Goal: Obtain resource: Download file/media

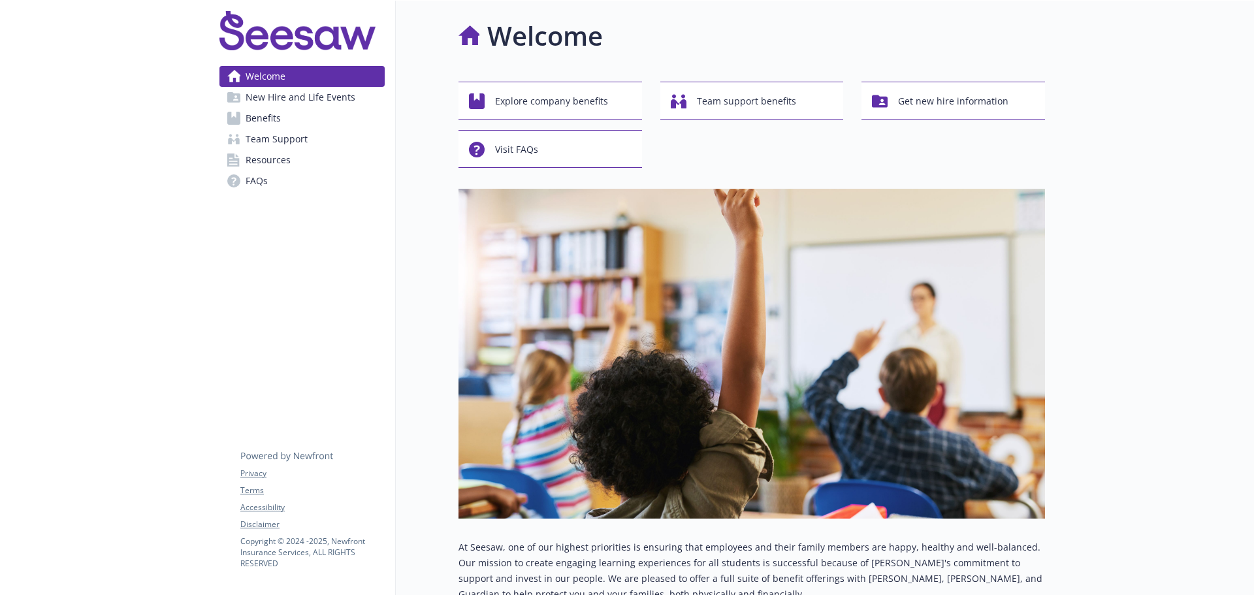
click at [257, 120] on span "Benefits" at bounding box center [263, 118] width 35 height 21
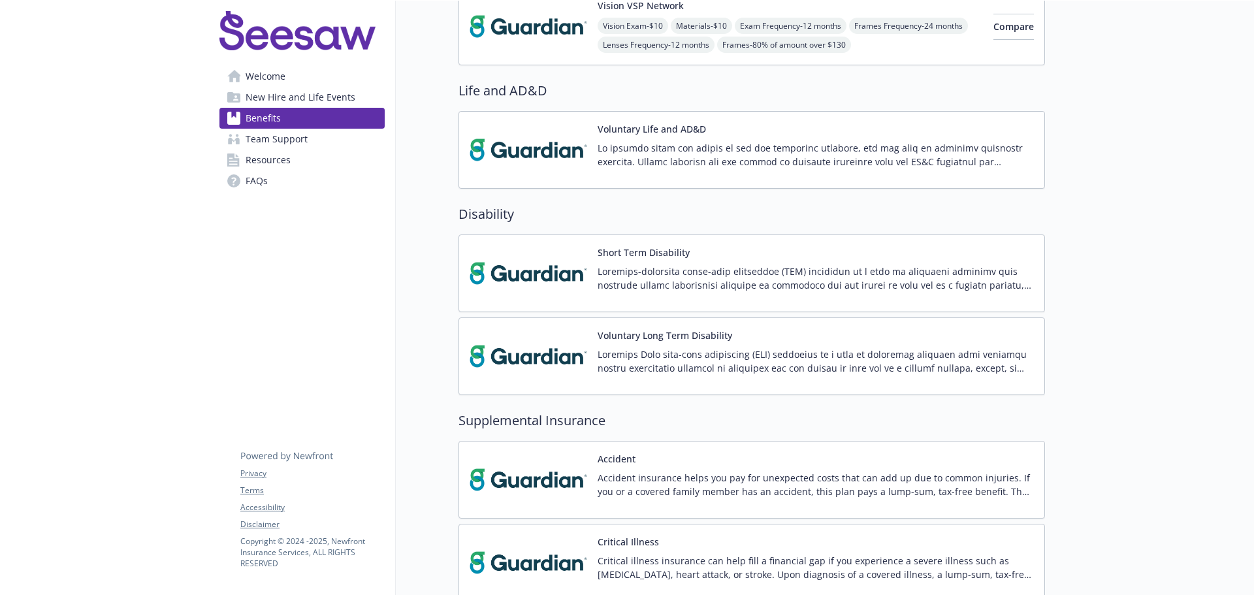
scroll to position [915, 0]
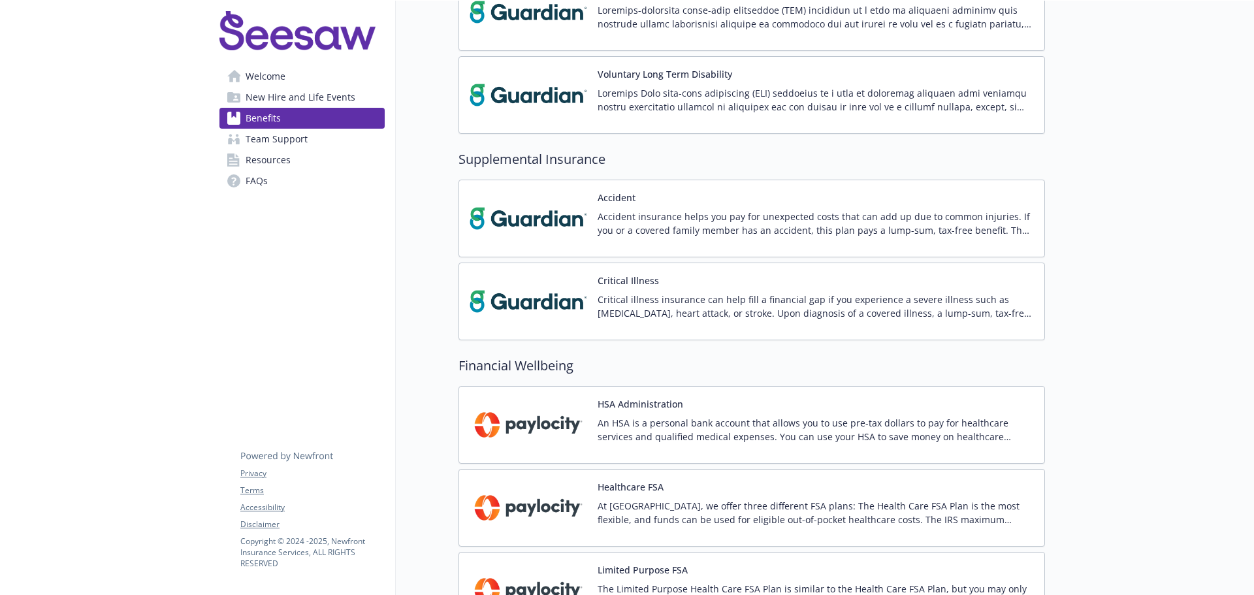
click at [630, 282] on button "Critical Illness" at bounding box center [628, 281] width 61 height 14
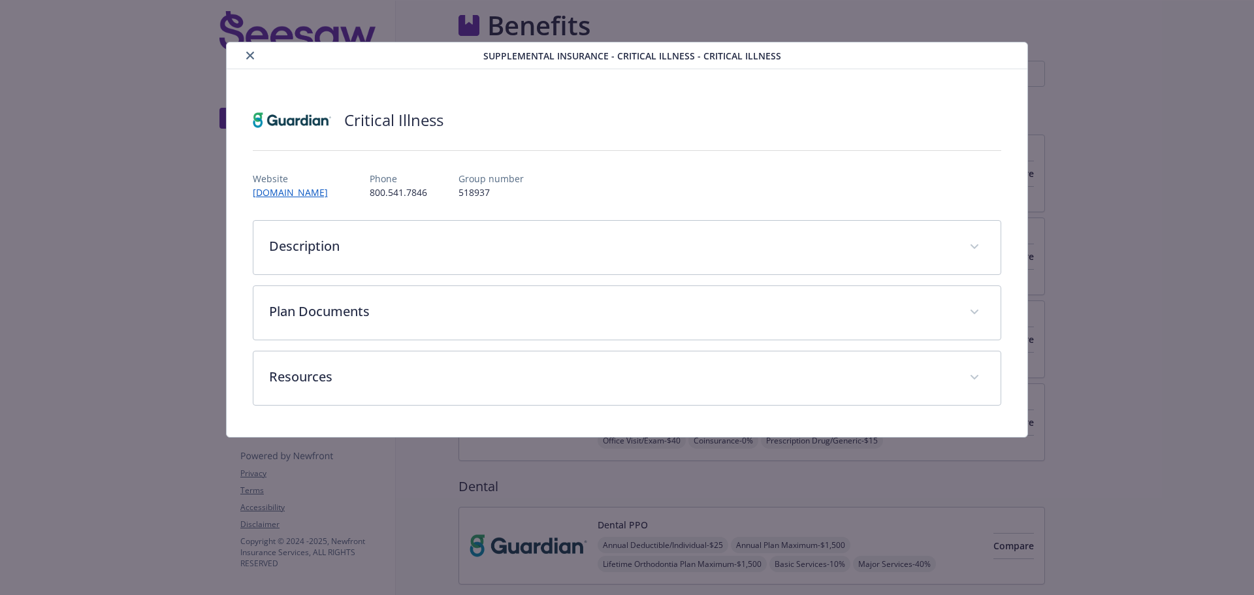
scroll to position [915, 0]
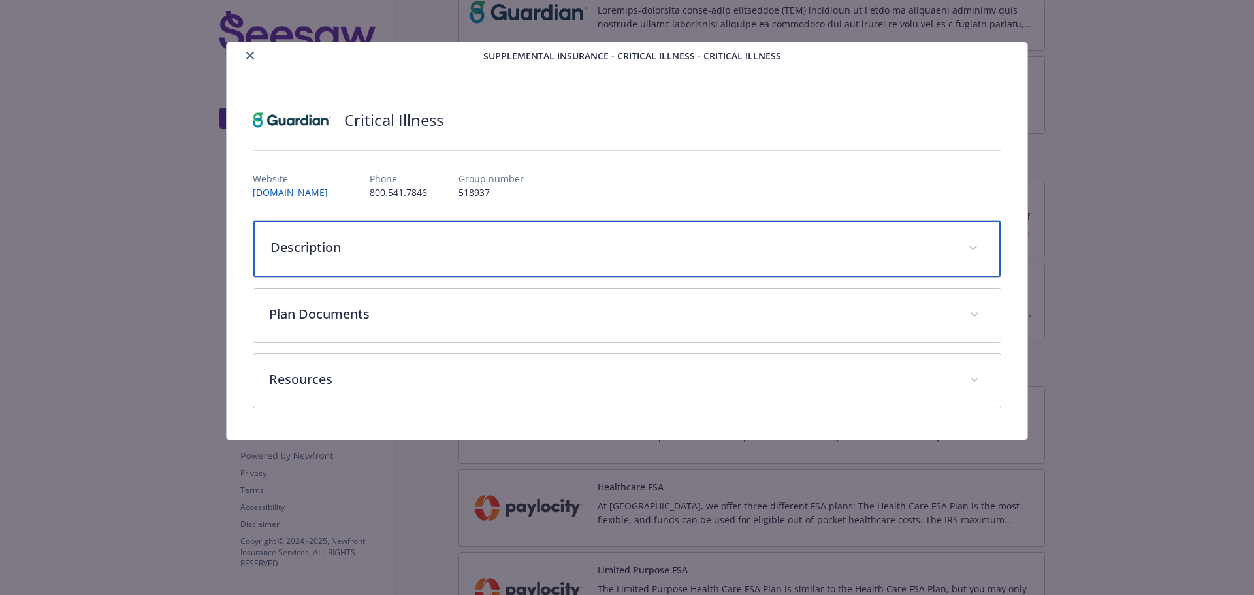
click at [319, 249] on p "Description" at bounding box center [611, 248] width 683 height 20
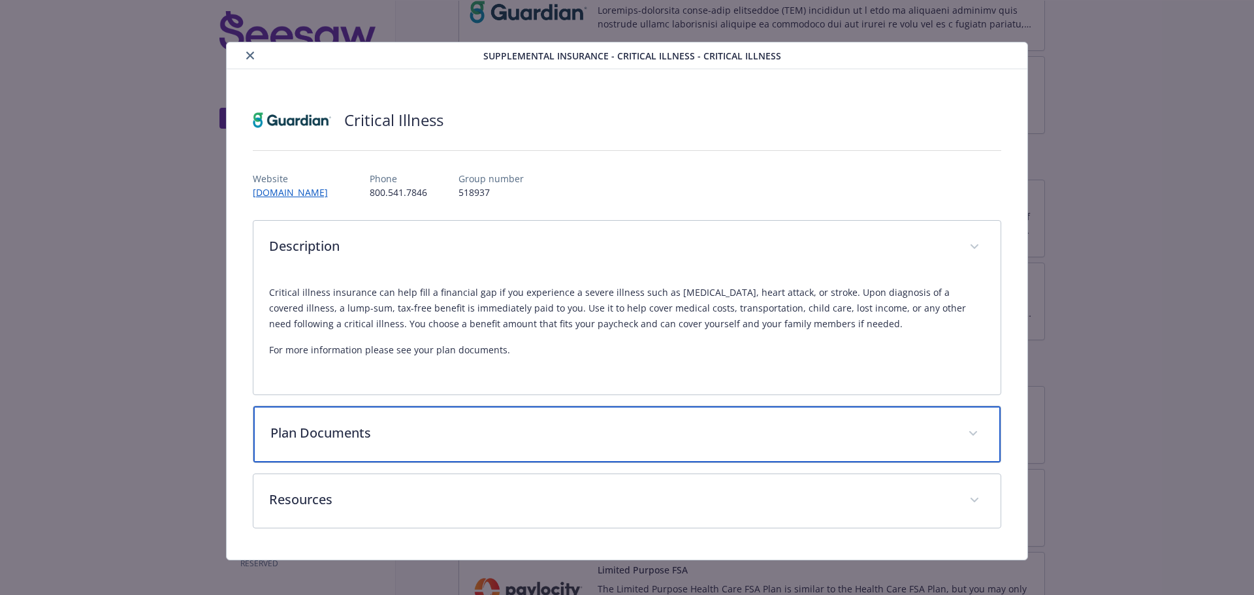
click at [334, 427] on p "Plan Documents" at bounding box center [611, 433] width 683 height 20
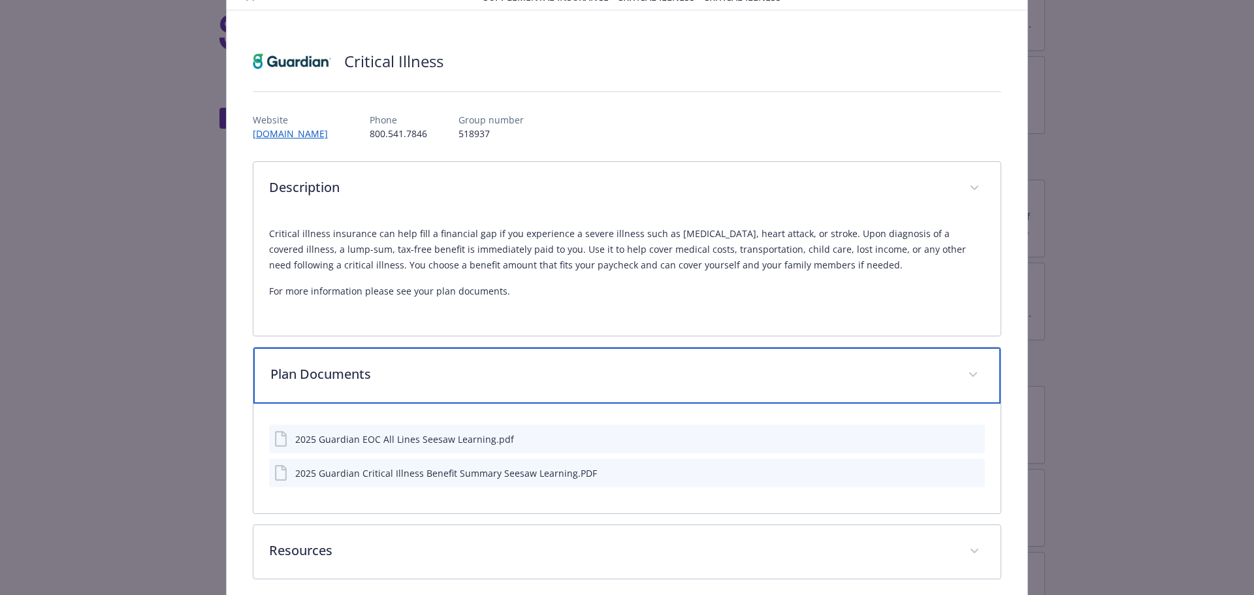
scroll to position [117, 0]
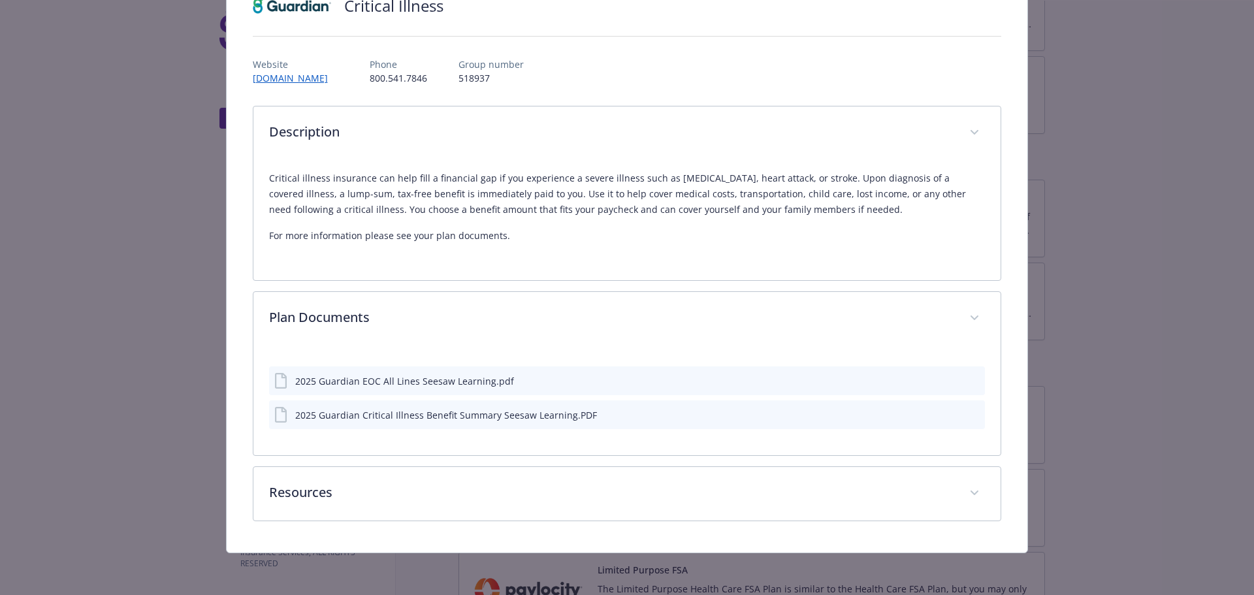
click at [947, 414] on icon "download file" at bounding box center [951, 413] width 8 height 8
click at [967, 414] on icon "preview file" at bounding box center [973, 414] width 12 height 9
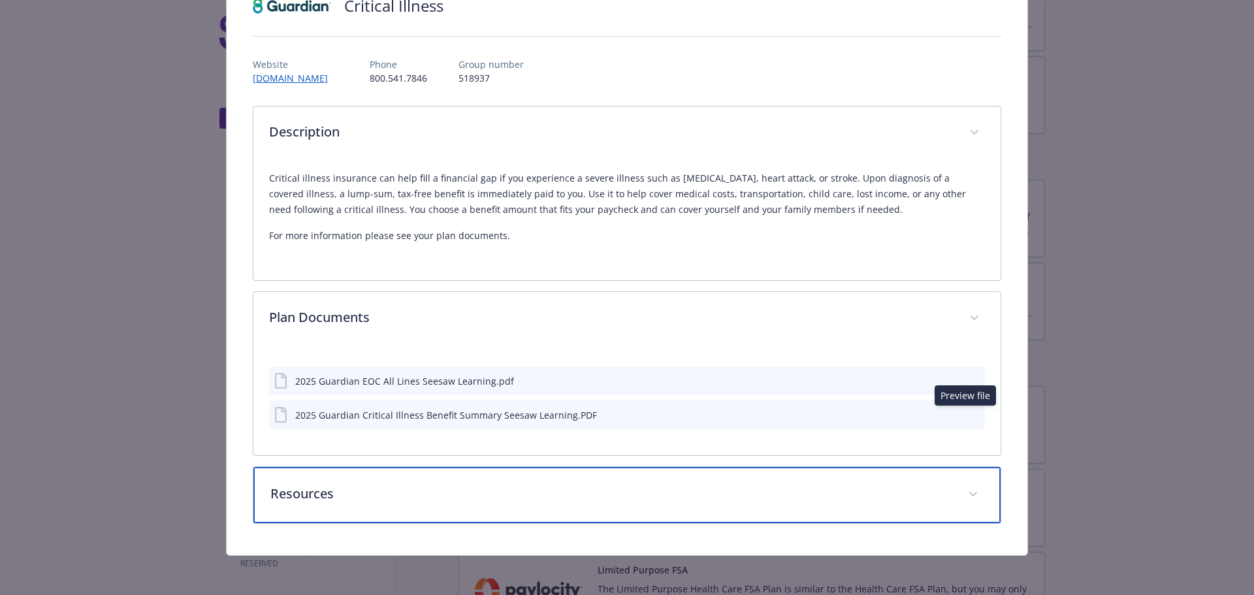
click at [414, 497] on p "Resources" at bounding box center [611, 494] width 683 height 20
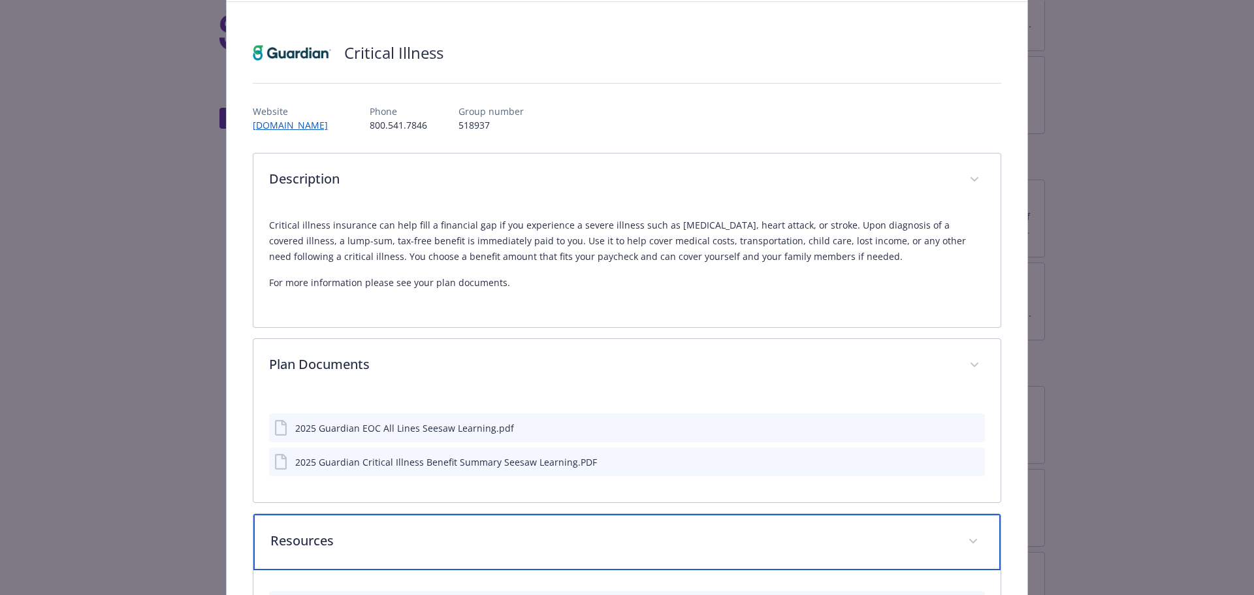
scroll to position [131, 0]
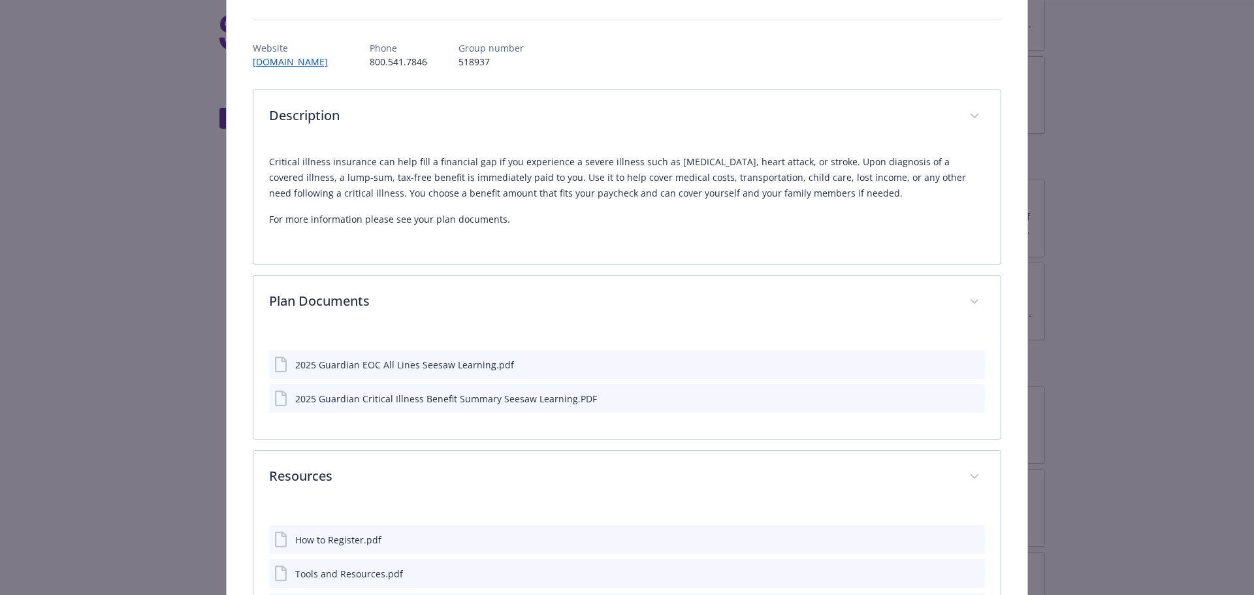
click at [937, 360] on div "2025 Guardian EOC All Lines Seesaw Learning.pdf" at bounding box center [627, 364] width 717 height 29
click at [951, 366] on div "details for plan Supplemental Insurance - Critical Illness - Critical Illness" at bounding box center [963, 365] width 33 height 14
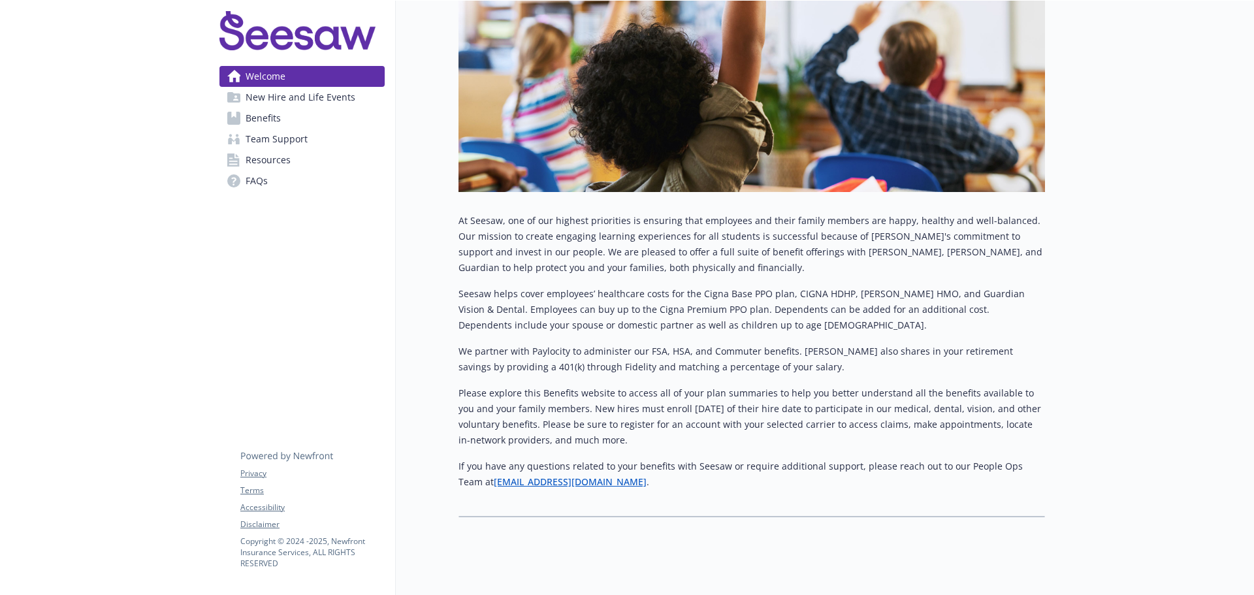
click at [261, 112] on span "Benefits" at bounding box center [263, 118] width 35 height 21
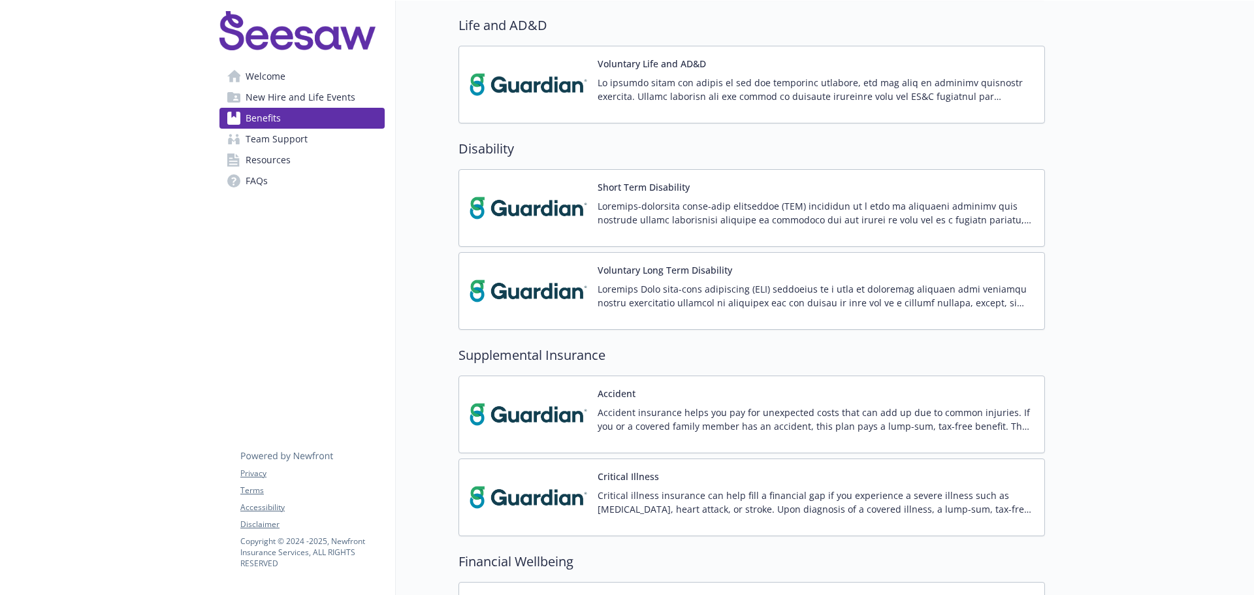
click at [574, 304] on img at bounding box center [529, 291] width 118 height 56
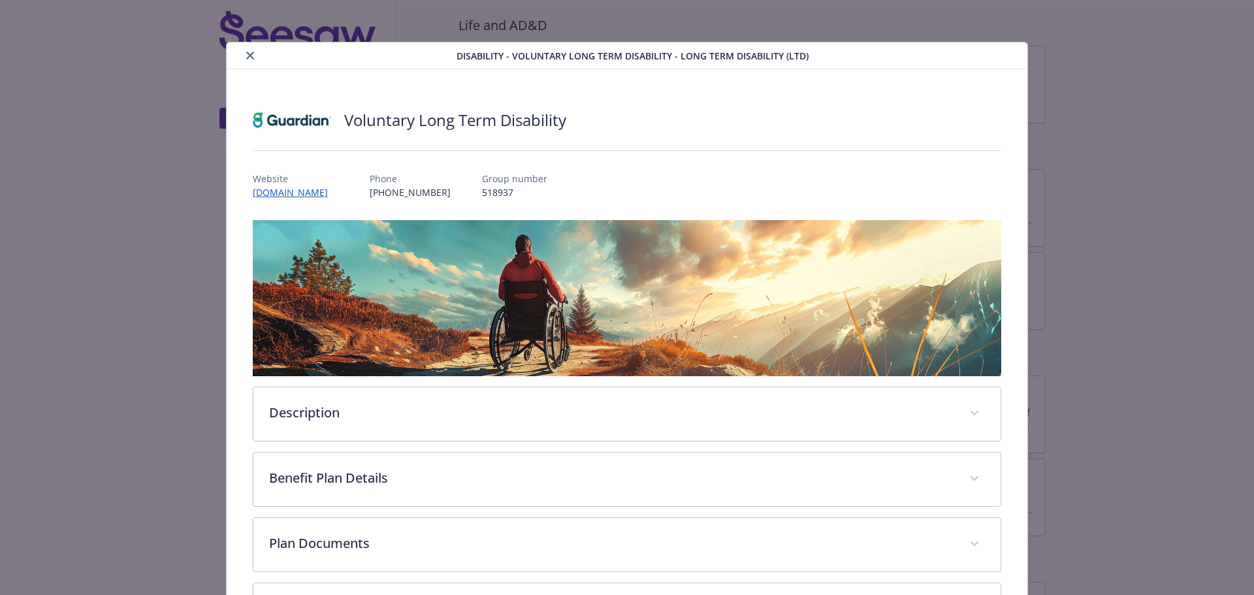
click at [246, 60] on button "close" at bounding box center [250, 56] width 16 height 16
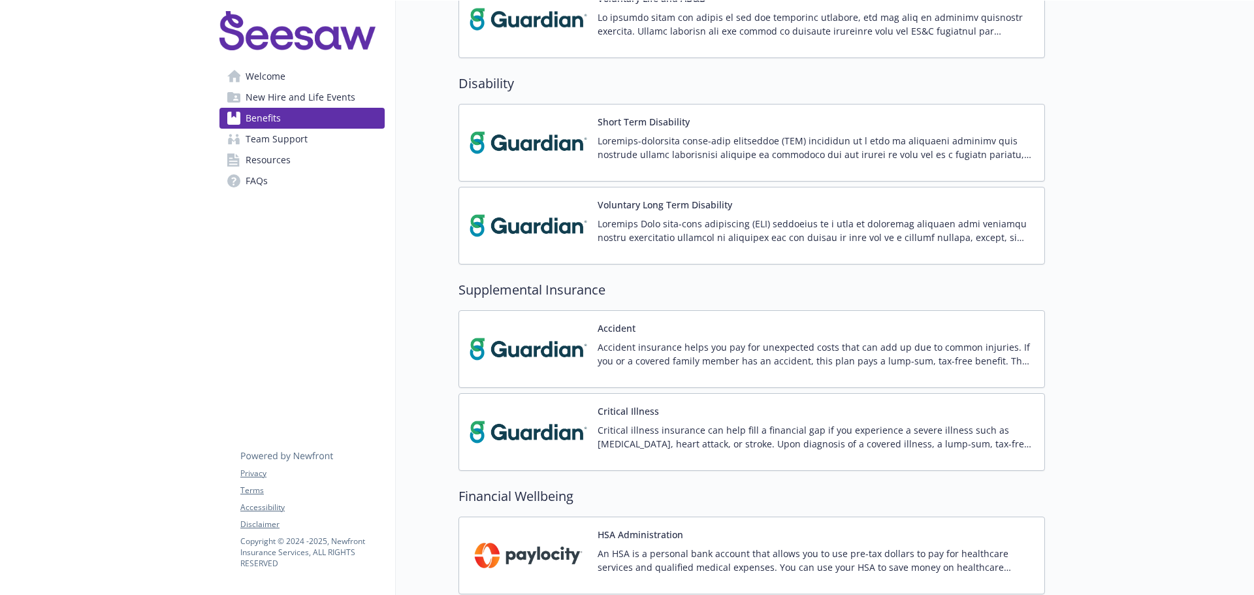
click at [693, 439] on p "Critical illness insurance can help fill a financial gap if you experience a se…" at bounding box center [816, 436] width 436 height 27
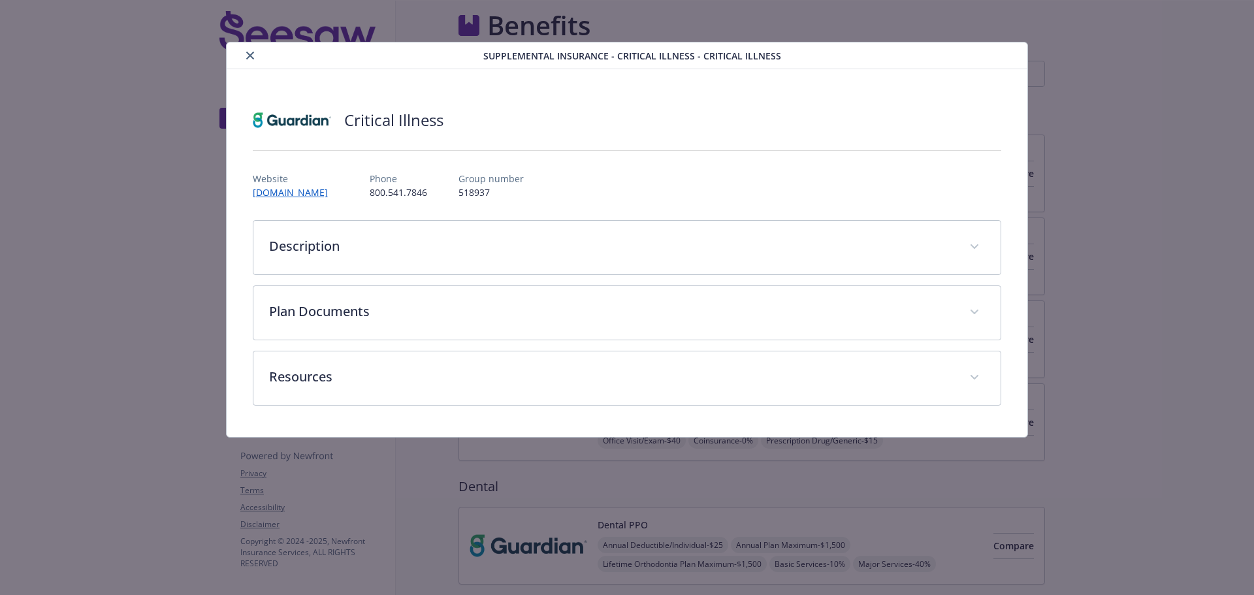
scroll to position [784, 0]
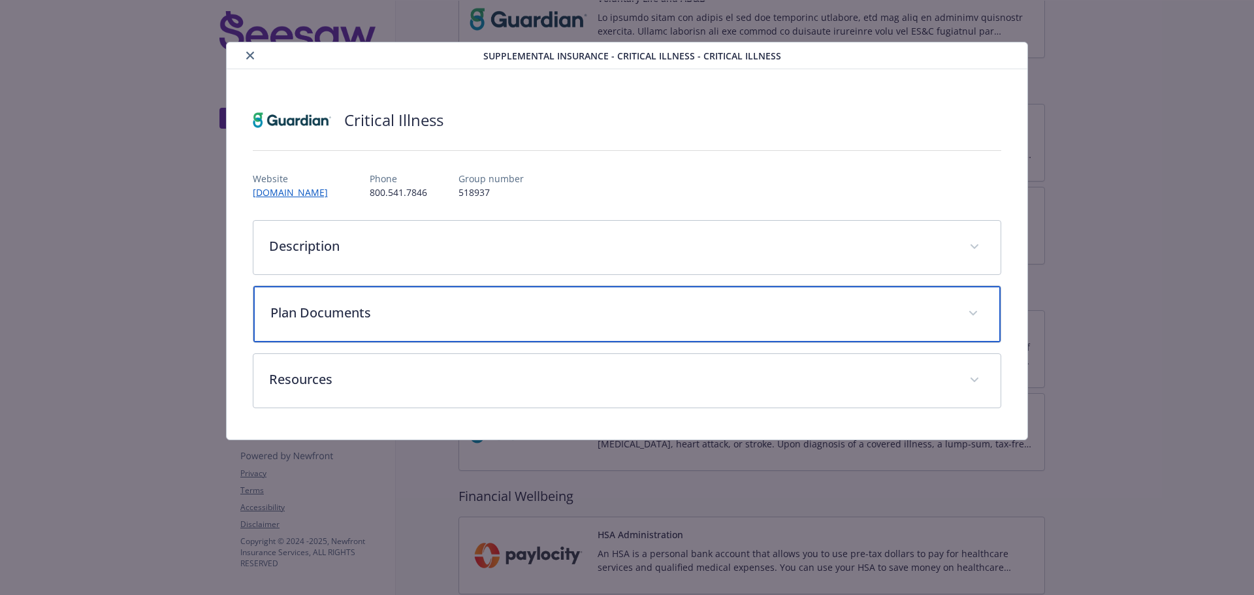
click at [335, 310] on p "Plan Documents" at bounding box center [611, 313] width 683 height 20
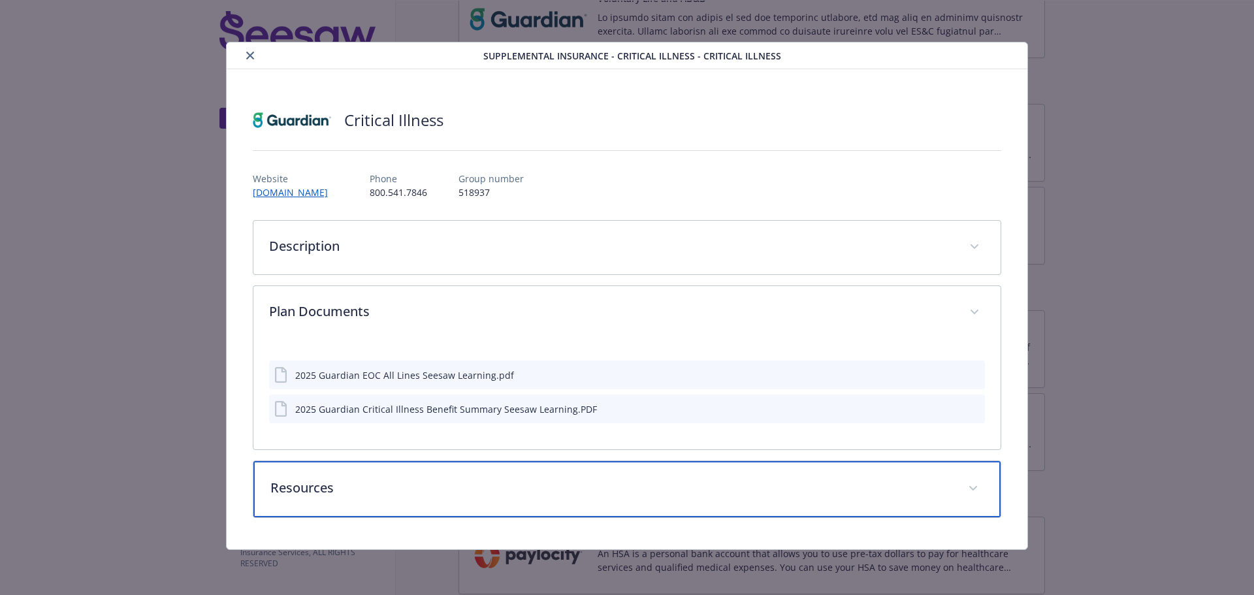
click at [332, 490] on p "Resources" at bounding box center [611, 488] width 683 height 20
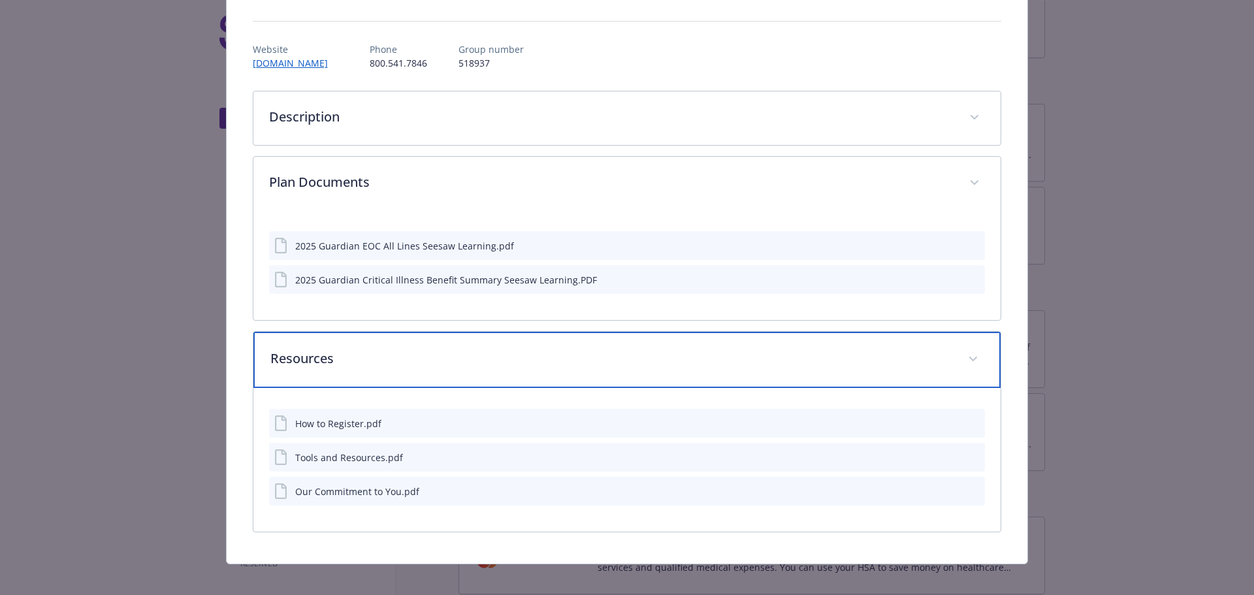
scroll to position [131, 0]
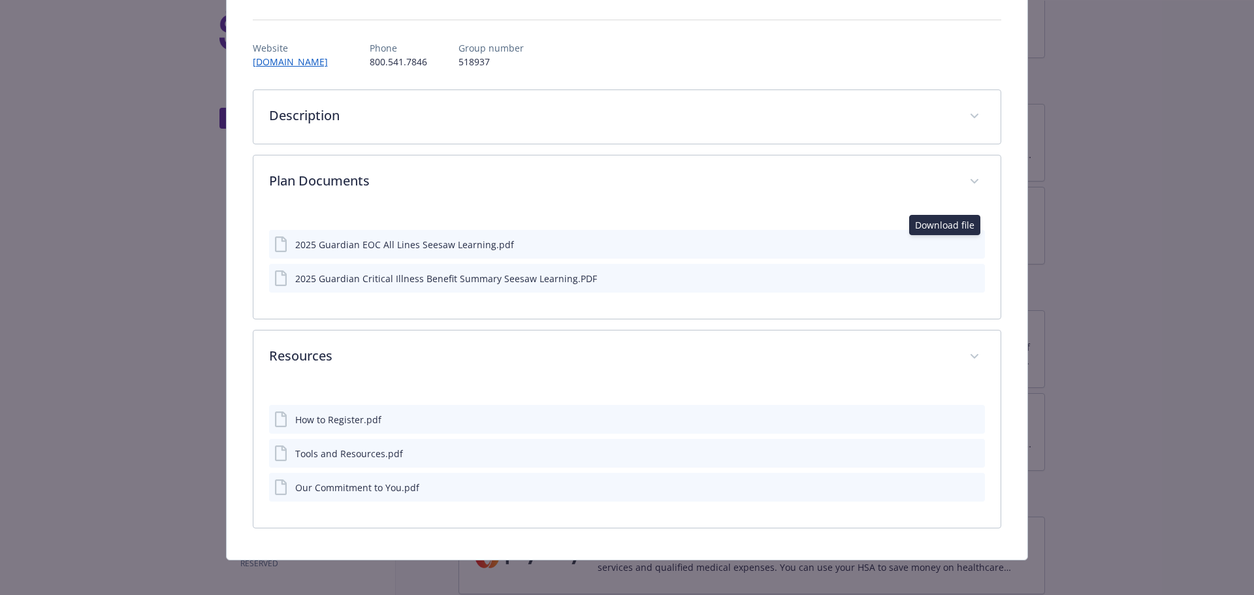
click at [946, 244] on icon "download file" at bounding box center [951, 243] width 10 height 10
